Goal: Information Seeking & Learning: Understand process/instructions

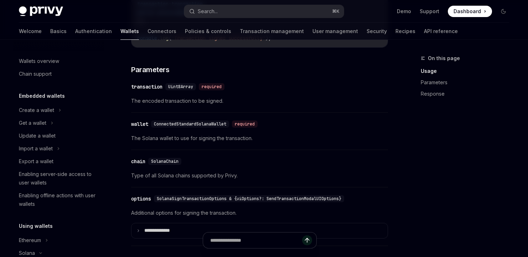
scroll to position [173, 0]
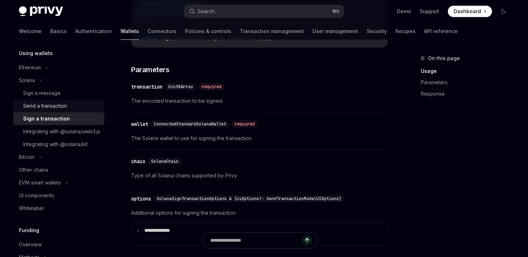
click at [41, 108] on div "Send a transaction" at bounding box center [45, 106] width 44 height 9
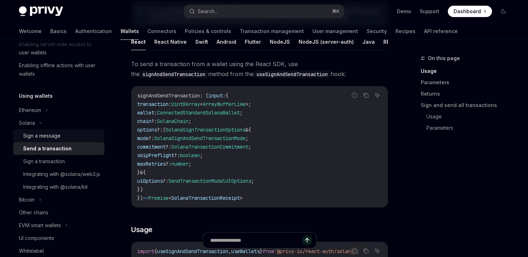
scroll to position [112, 0]
click at [70, 138] on div "Sign a message" at bounding box center [61, 136] width 77 height 9
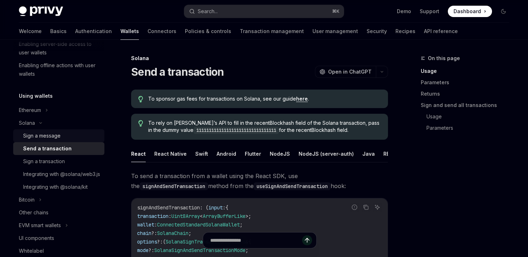
type textarea "*"
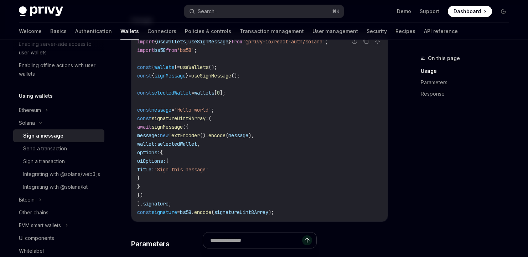
scroll to position [267, 0]
